Goal: Information Seeking & Learning: Learn about a topic

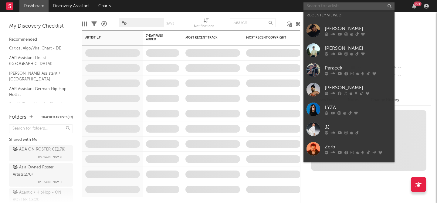
click at [340, 7] on input "text" at bounding box center [348, 6] width 91 height 8
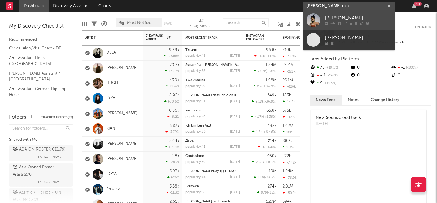
type input "[PERSON_NAME] nza"
click at [342, 16] on div "[PERSON_NAME]" at bounding box center [357, 18] width 67 height 7
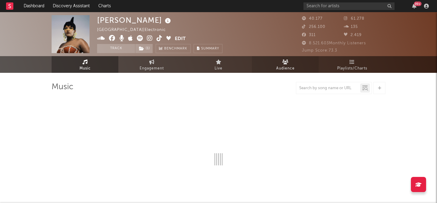
select select "1w"
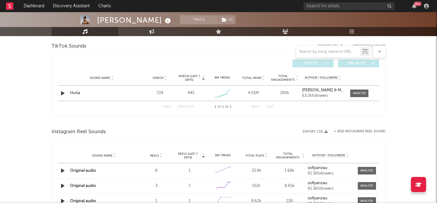
scroll to position [410, 0]
click at [361, 91] on div at bounding box center [359, 92] width 13 height 5
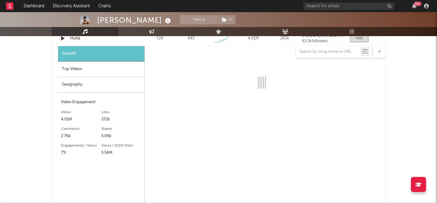
select select "1w"
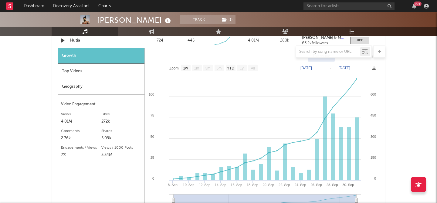
scroll to position [456, 0]
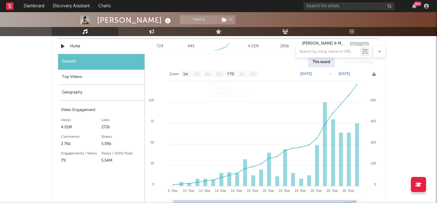
click at [71, 81] on div "Top Videos" at bounding box center [101, 76] width 86 height 15
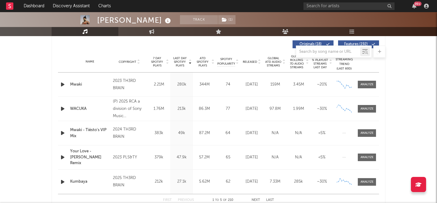
scroll to position [239, 0]
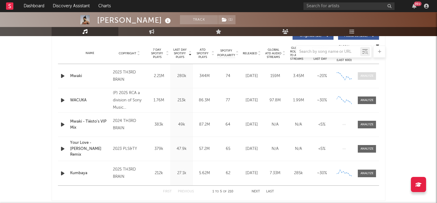
click at [370, 75] on div at bounding box center [366, 76] width 13 height 5
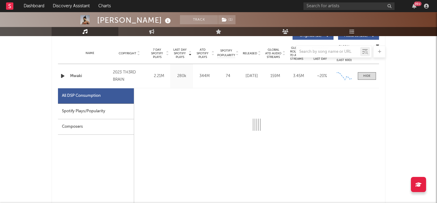
scroll to position [240, 0]
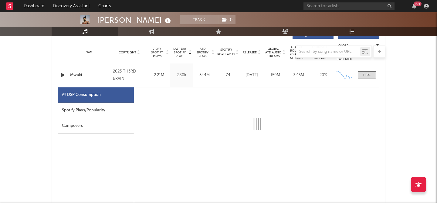
select select "6m"
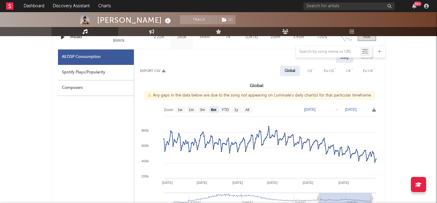
scroll to position [302, 0]
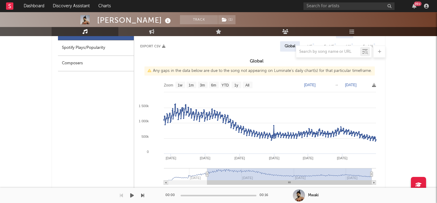
type input "[DATE]"
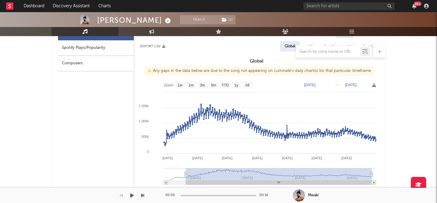
select select "All"
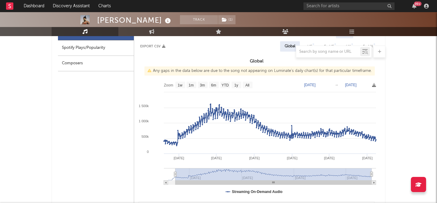
type input "[DATE]"
select select "All"
type input "[DATE]"
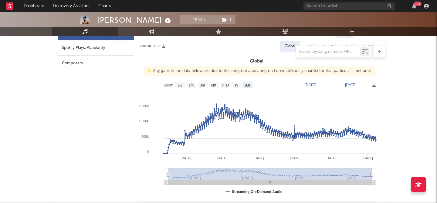
drag, startPoint x: 319, startPoint y: 175, endPoint x: 162, endPoint y: 173, distance: 157.7
click at [162, 173] on icon "Created with Highcharts 10.3.3 Jan '[DATE] May '[DATE] May '[DATE] Jan '[DATE] …" at bounding box center [256, 139] width 245 height 121
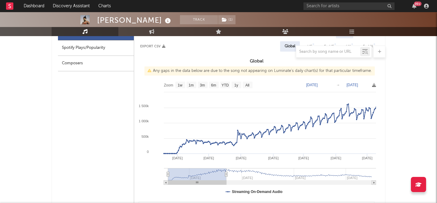
type input "[DATE]"
select select "6m"
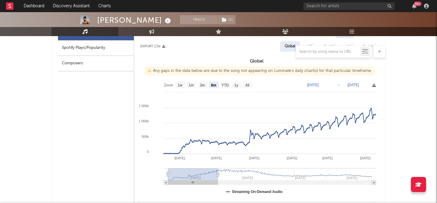
drag, startPoint x: 372, startPoint y: 173, endPoint x: 217, endPoint y: 176, distance: 154.3
click at [217, 176] on g at bounding box center [270, 176] width 212 height 17
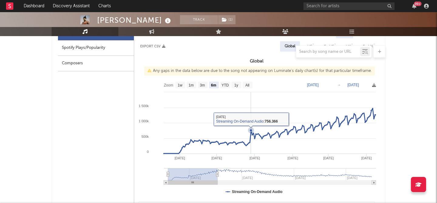
click at [250, 128] on icon at bounding box center [251, 130] width 6 height 6
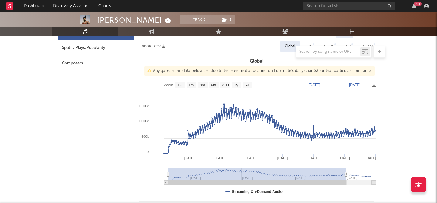
type input "[DATE]"
select select "All"
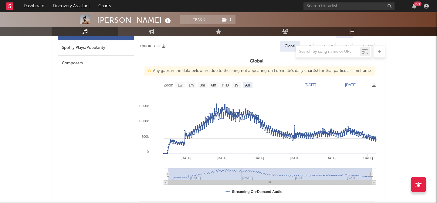
drag, startPoint x: 217, startPoint y: 174, endPoint x: 397, endPoint y: 169, distance: 179.9
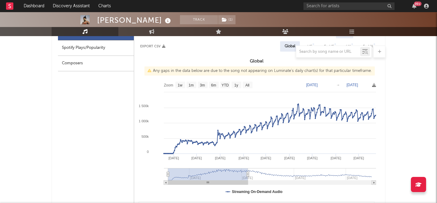
drag, startPoint x: 371, startPoint y: 174, endPoint x: 237, endPoint y: 159, distance: 135.2
click at [237, 159] on icon "Created with Highcharts 10.3.3 Jan '[DATE] Nov '[DATE] May '[DATE] Feb '[DATE] …" at bounding box center [256, 139] width 245 height 121
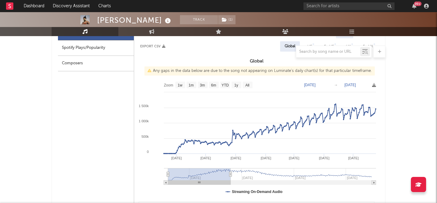
drag, startPoint x: 236, startPoint y: 173, endPoint x: 230, endPoint y: 173, distance: 5.5
click at [230, 173] on icon at bounding box center [230, 174] width 2 height 5
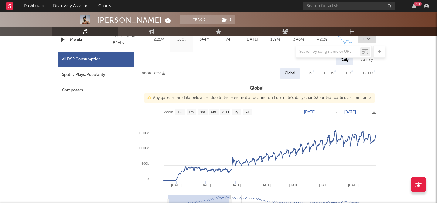
scroll to position [293, 0]
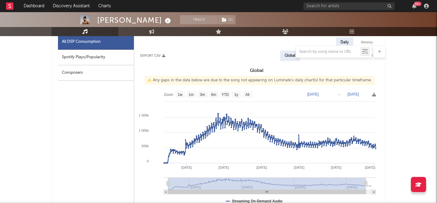
type input "[DATE]"
drag, startPoint x: 229, startPoint y: 183, endPoint x: 366, endPoint y: 186, distance: 136.8
click at [366, 186] on icon at bounding box center [366, 183] width 2 height 5
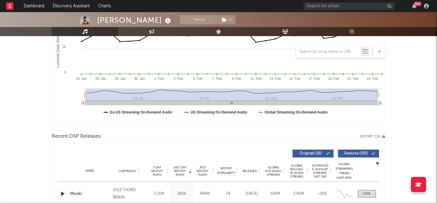
scroll to position [0, 0]
